Goal: Download file/media

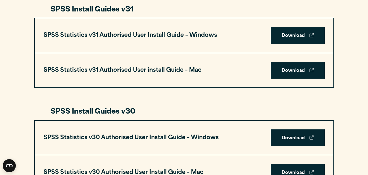
scroll to position [307, 0]
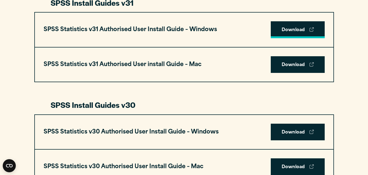
click at [293, 28] on link "Download" at bounding box center [298, 29] width 54 height 17
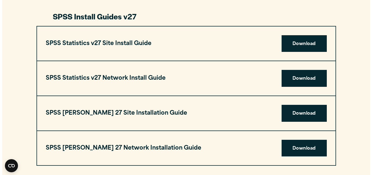
scroll to position [972, 0]
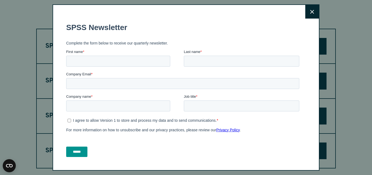
drag, startPoint x: 372, startPoint y: 46, endPoint x: 372, endPoint y: 144, distance: 97.6
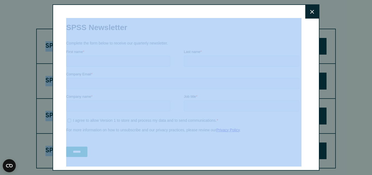
drag, startPoint x: 372, startPoint y: 144, endPoint x: 292, endPoint y: -2, distance: 167.0
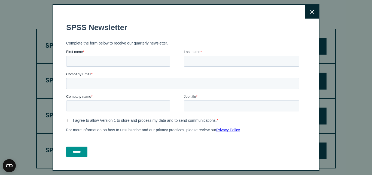
click at [310, 12] on icon at bounding box center [312, 12] width 4 height 4
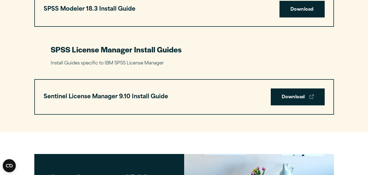
scroll to position [1101, 0]
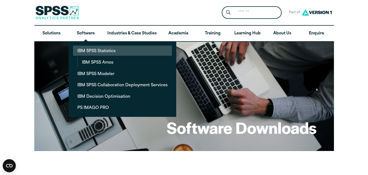
click at [89, 48] on link "IBM SPSS Statistics" at bounding box center [122, 51] width 99 height 10
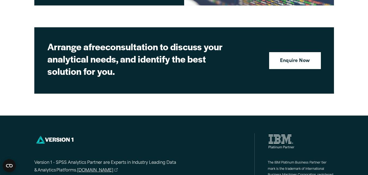
scroll to position [2496, 0]
